Goal: Communication & Community: Connect with others

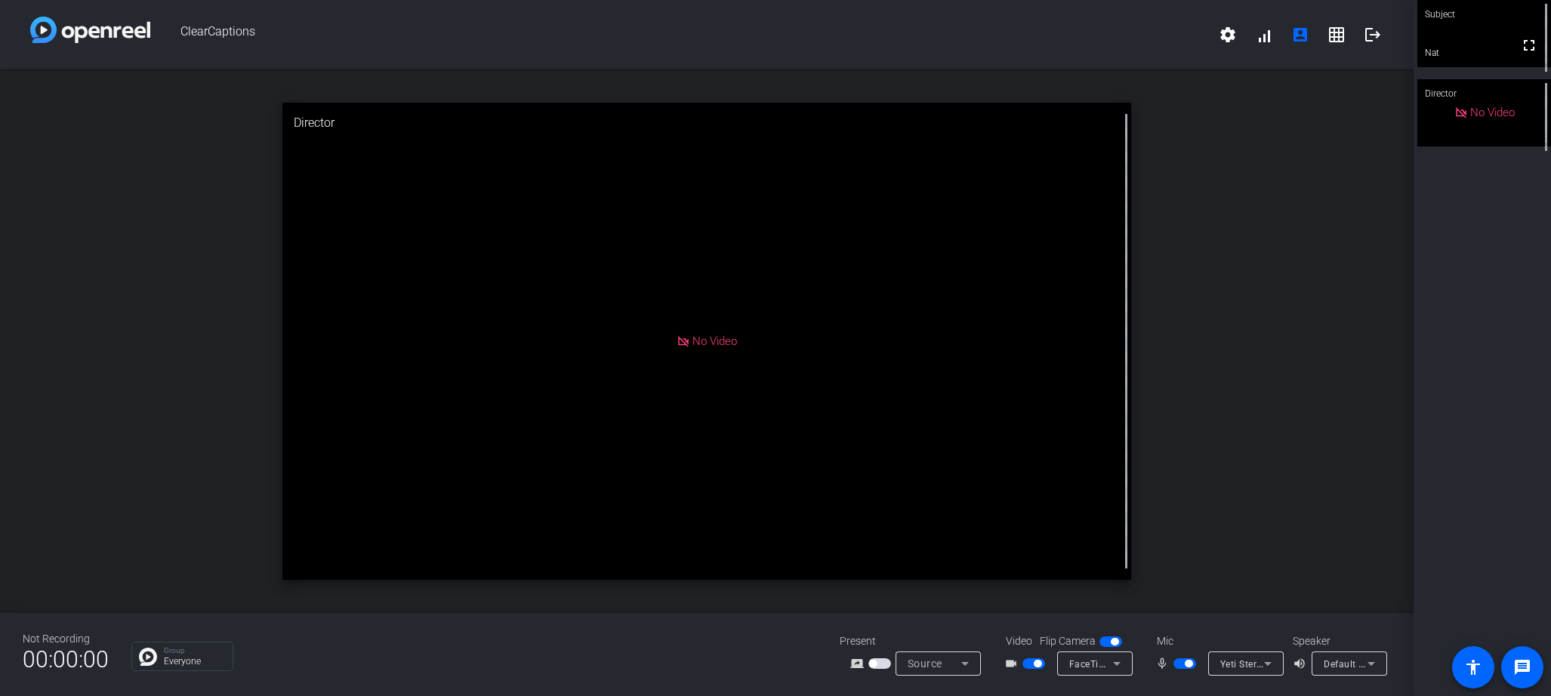
click at [1129, 83] on div "Director" at bounding box center [1484, 93] width 134 height 29
click at [1129, 52] on mat-icon "fullscreen" at bounding box center [1529, 45] width 18 height 18
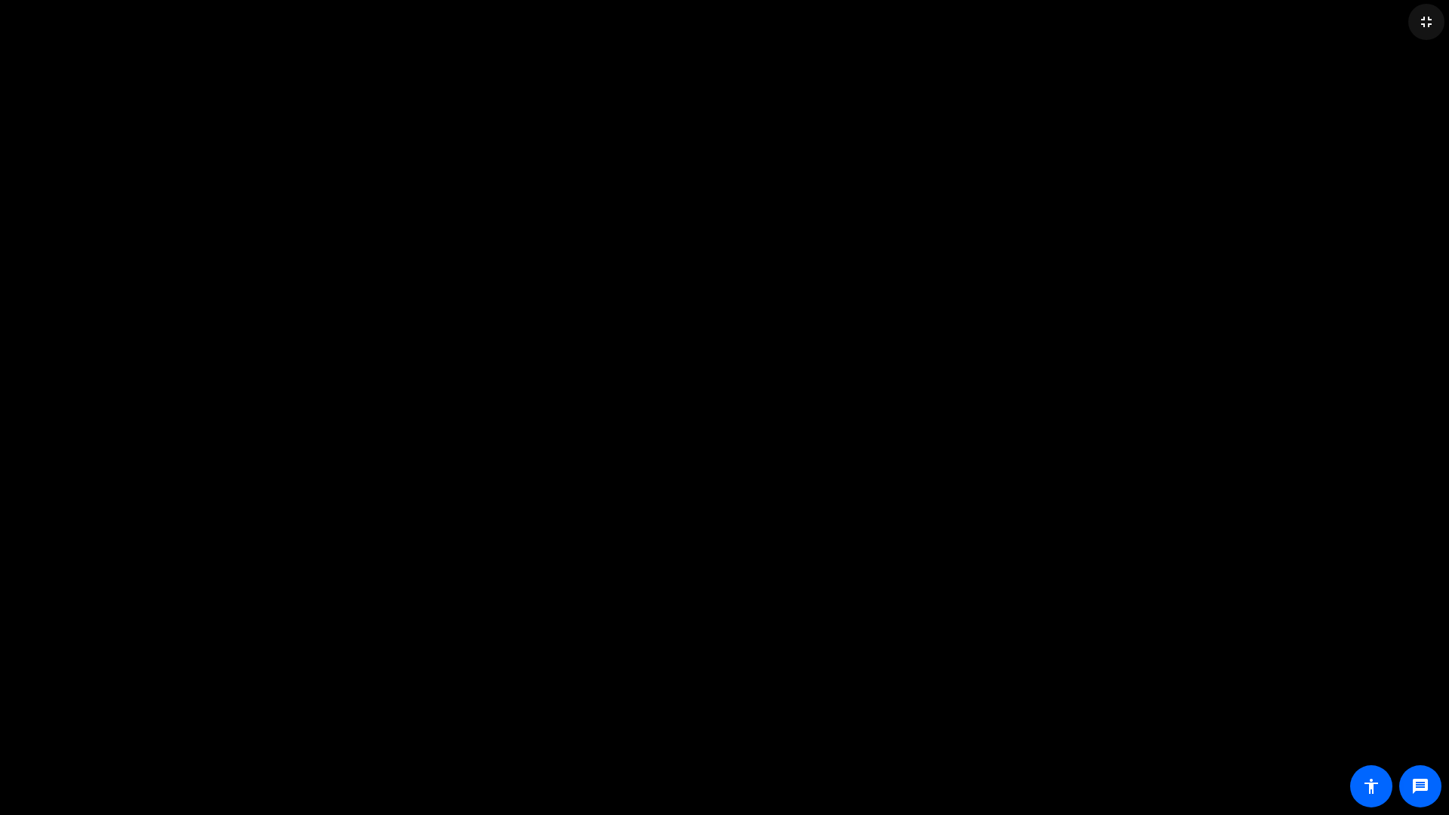
click at [1129, 20] on mat-icon "fullscreen_exit" at bounding box center [1427, 22] width 18 height 18
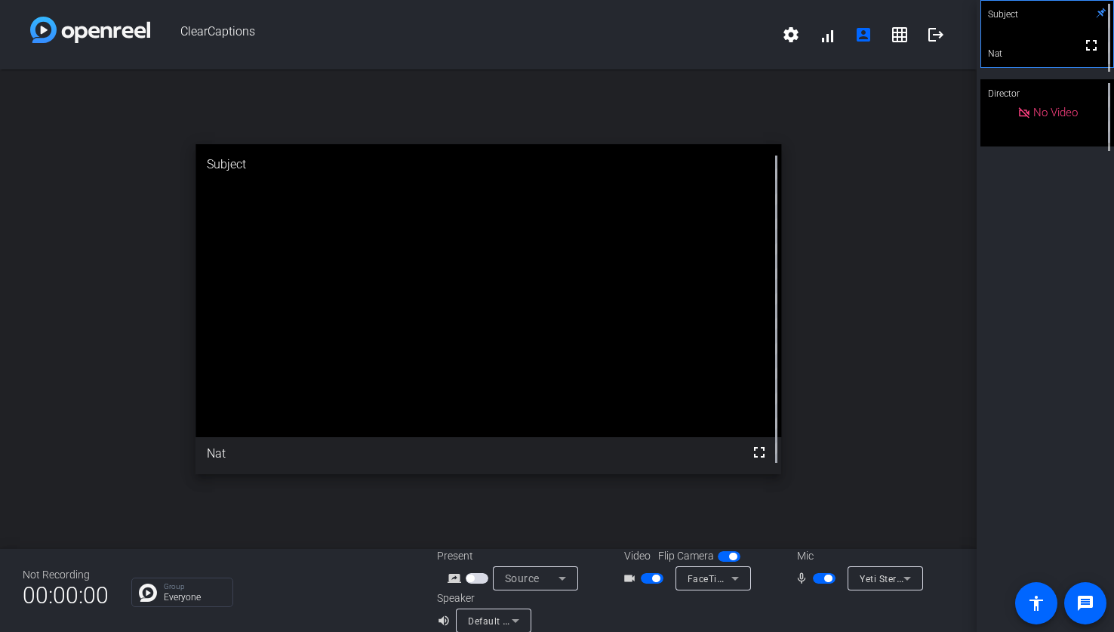
click at [882, 584] on span "Yeti Stereo Microphone (046d:0ab7)" at bounding box center [939, 578] width 159 height 12
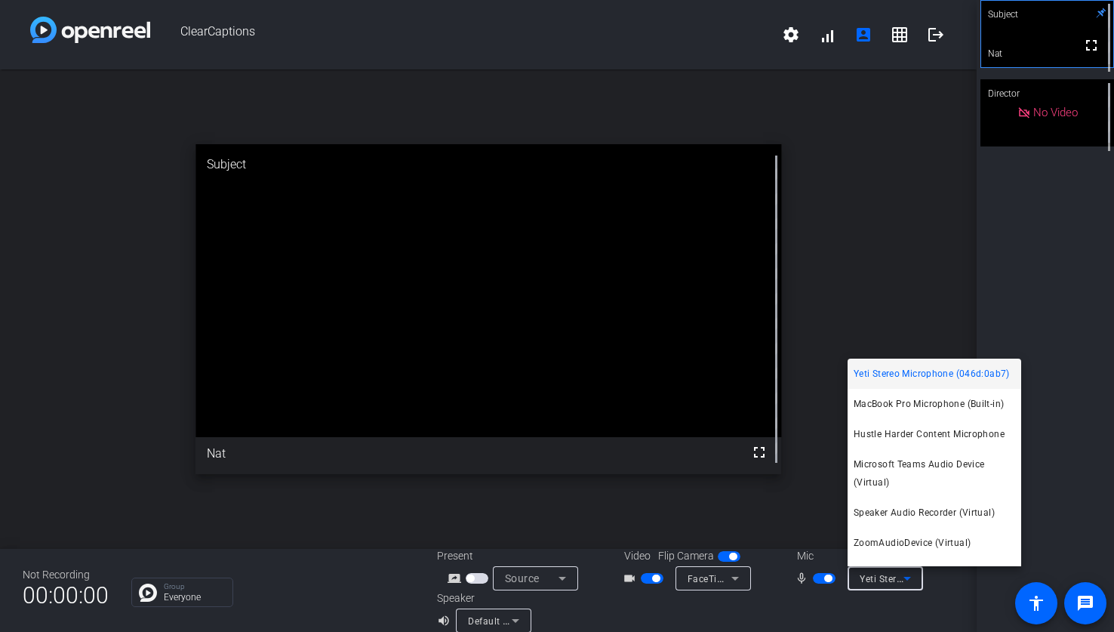
click at [824, 276] on div at bounding box center [557, 316] width 1114 height 632
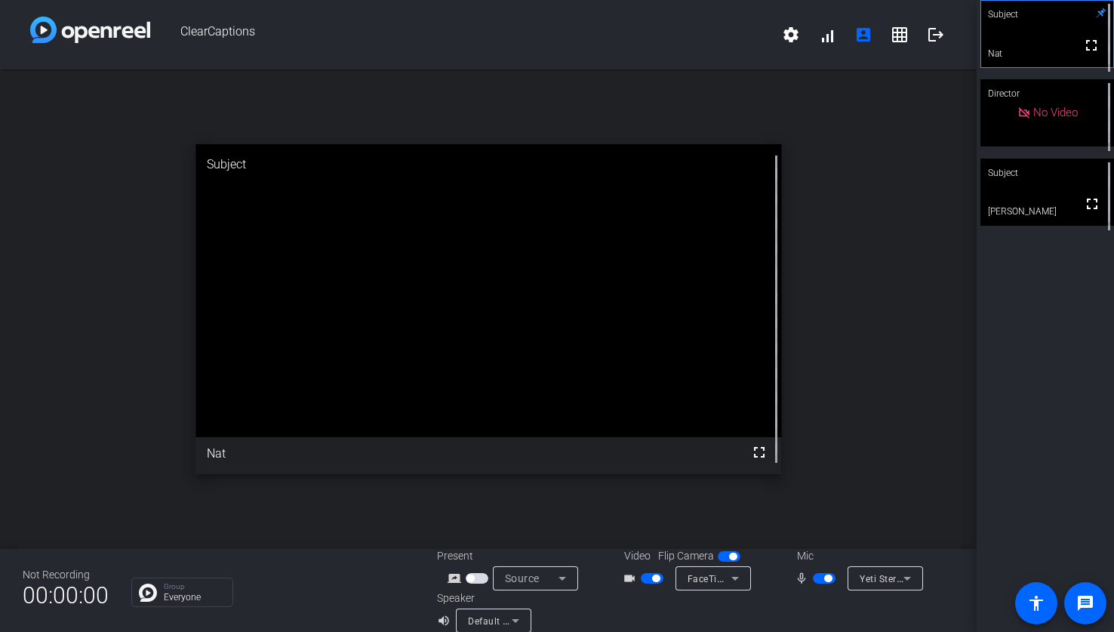
click at [889, 577] on span "Yeti Stereo Microphone (046d:0ab7)" at bounding box center [939, 578] width 159 height 12
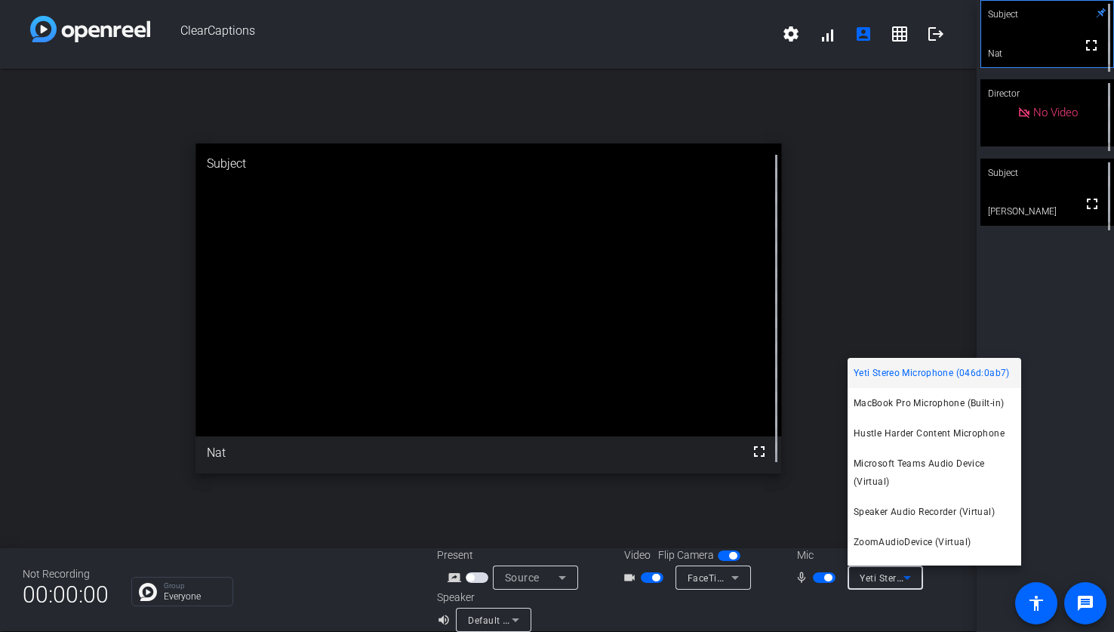
click at [825, 614] on div at bounding box center [557, 316] width 1114 height 632
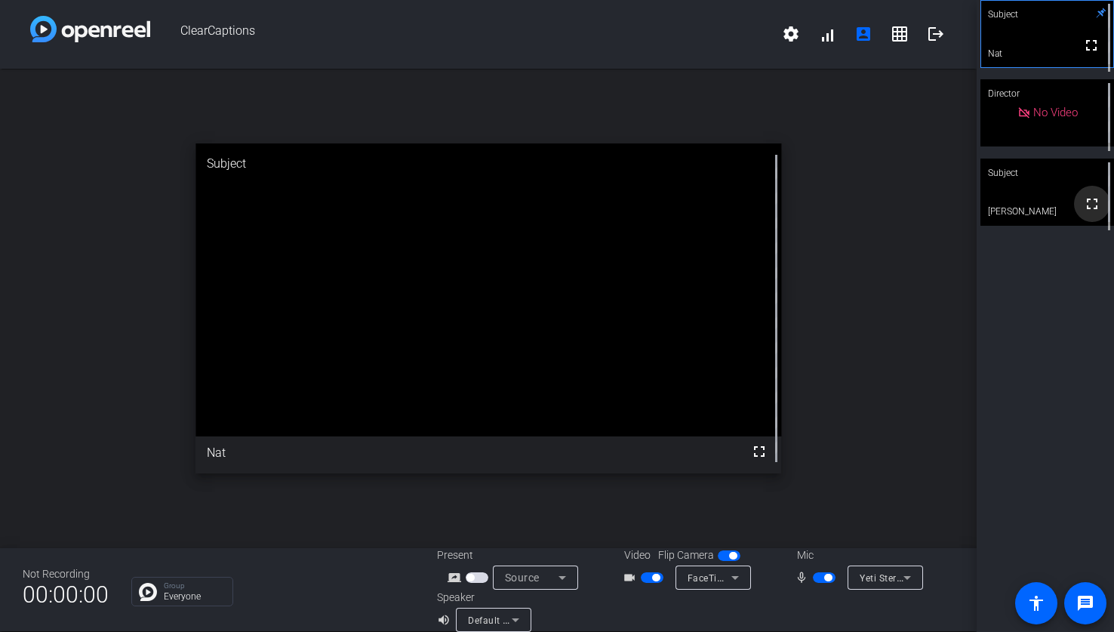
click at [1090, 213] on mat-icon "fullscreen" at bounding box center [1092, 204] width 18 height 18
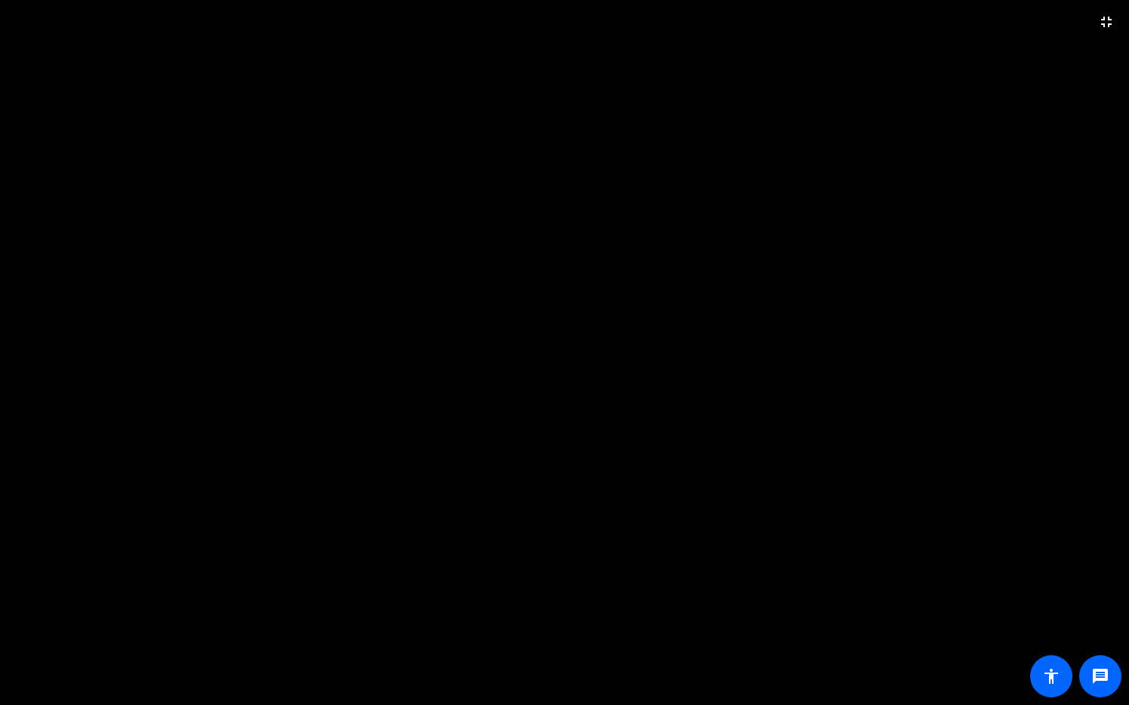
click at [691, 54] on video at bounding box center [564, 352] width 1129 height 705
click at [1107, 26] on mat-icon "fullscreen_exit" at bounding box center [1107, 22] width 18 height 18
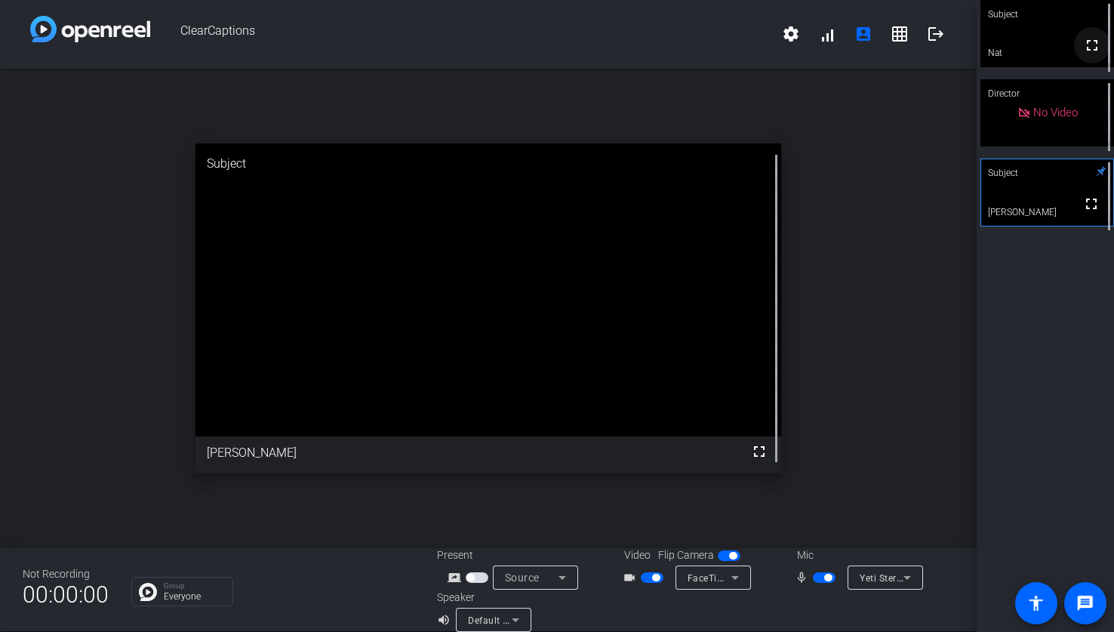
click at [1090, 54] on mat-icon "fullscreen" at bounding box center [1092, 45] width 18 height 18
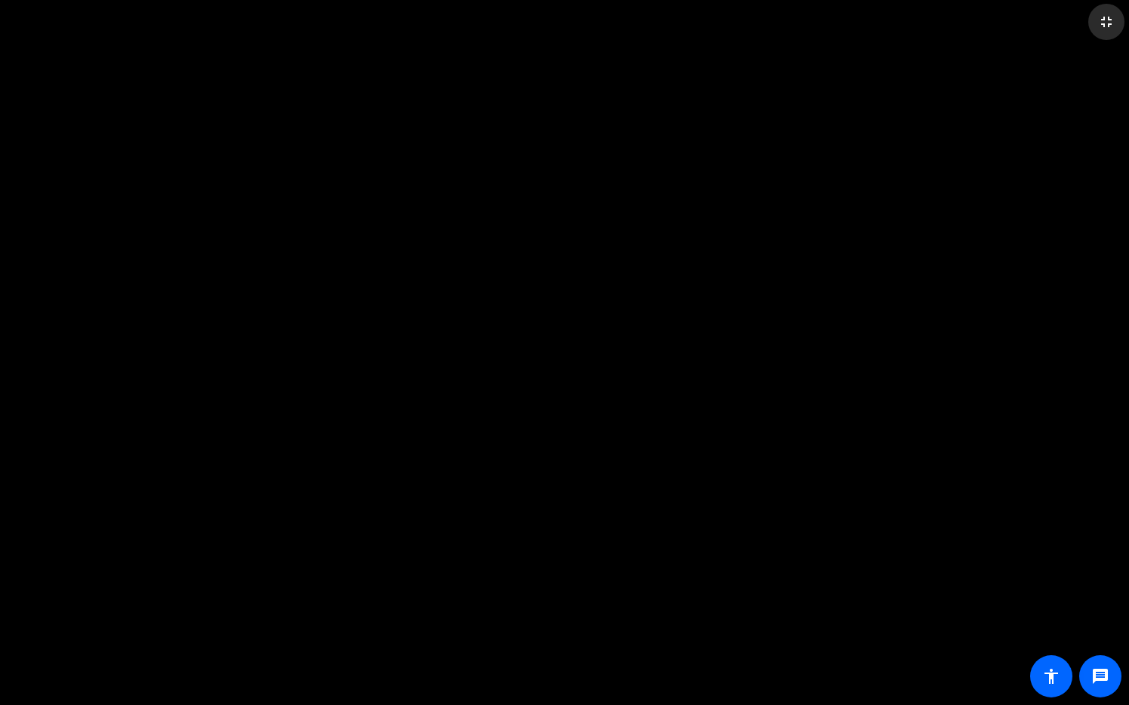
click at [1105, 23] on mat-icon "fullscreen_exit" at bounding box center [1107, 22] width 18 height 18
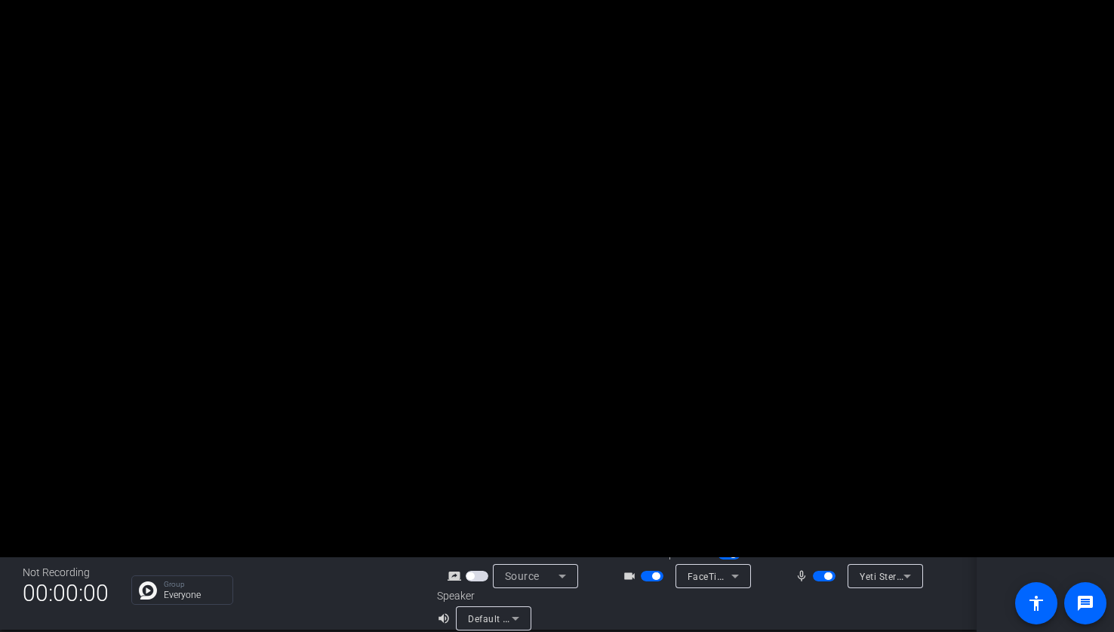
scroll to position [2, 0]
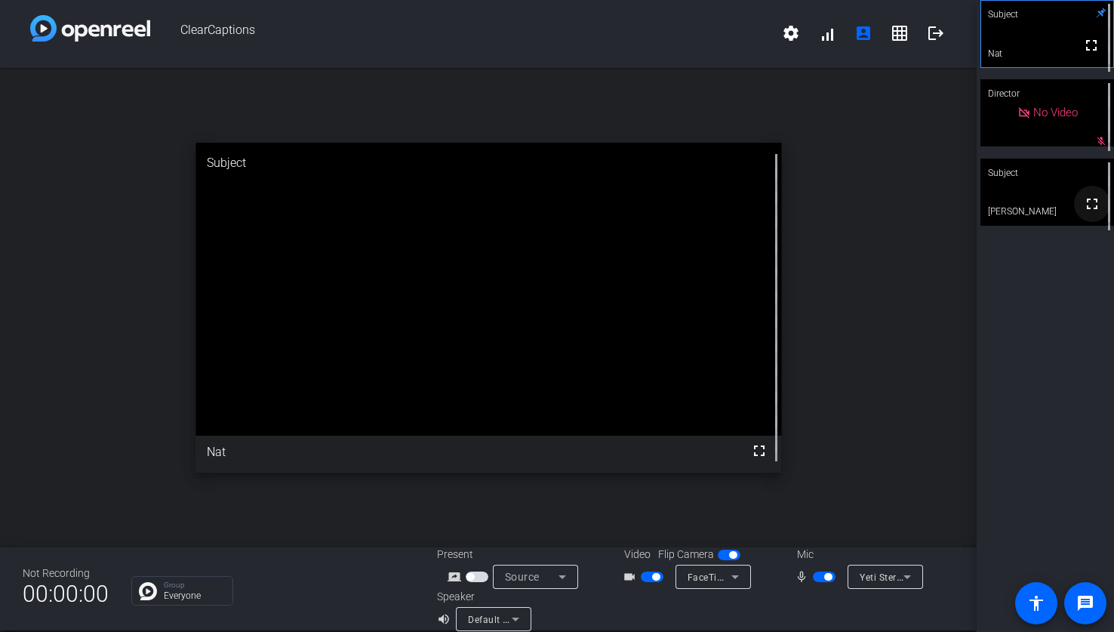
click at [1092, 211] on mat-icon "fullscreen" at bounding box center [1092, 204] width 18 height 18
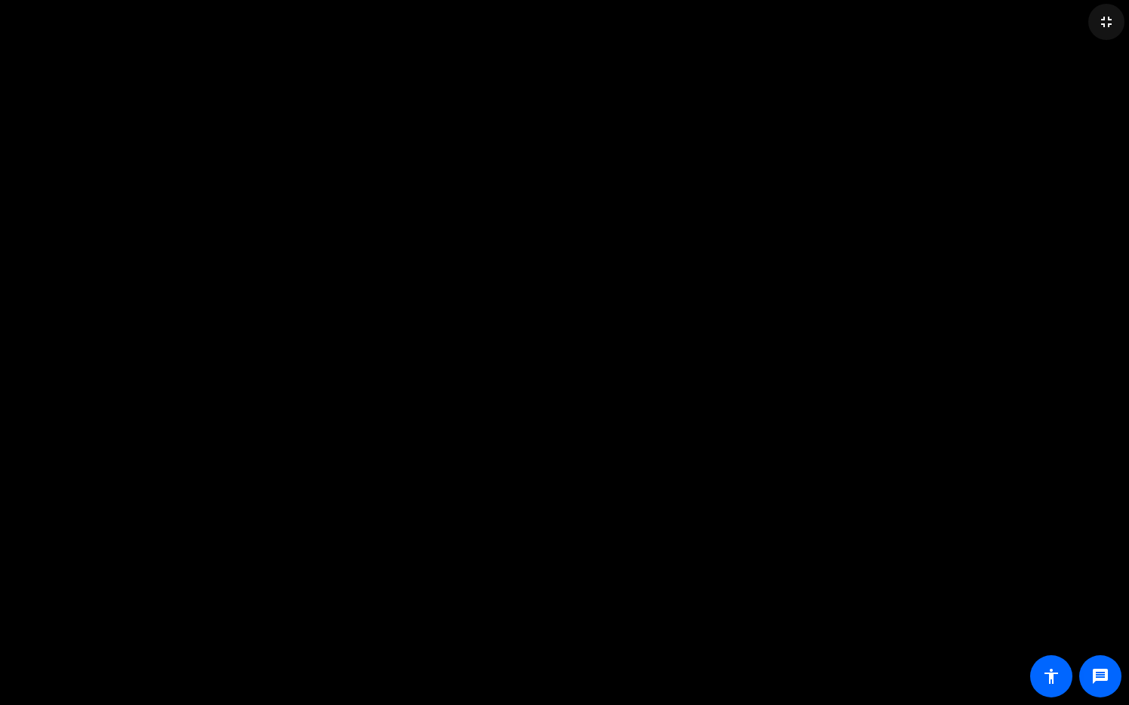
click at [1104, 20] on mat-icon "fullscreen_exit" at bounding box center [1107, 22] width 18 height 18
